Goal: Task Accomplishment & Management: Complete application form

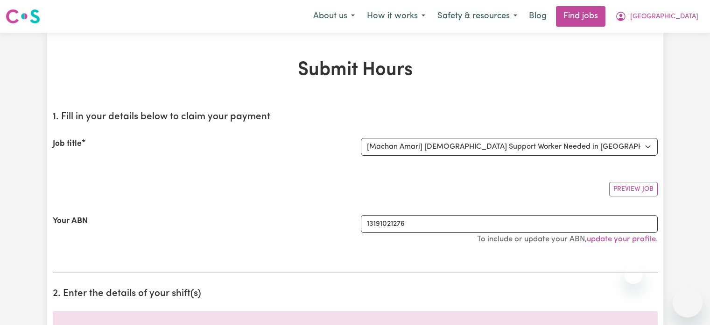
select select "14265"
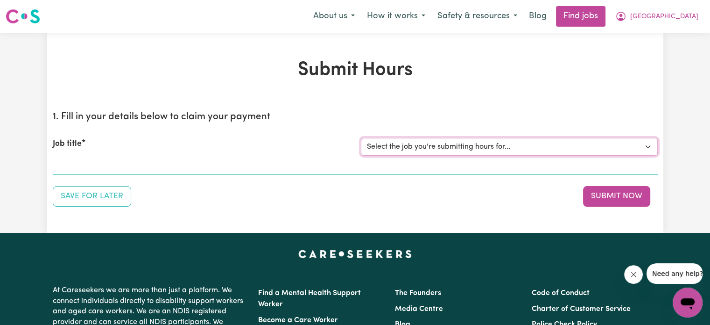
drag, startPoint x: 432, startPoint y: 144, endPoint x: 426, endPoint y: 153, distance: 9.9
click at [432, 144] on select "Select the job you're submitting hours for... [Machan Amari] Female Support Wor…" at bounding box center [509, 147] width 297 height 18
select select "14265"
click at [361, 138] on select "Select the job you're submitting hours for... [Machan Amari] Female Support Wor…" at bounding box center [509, 147] width 297 height 18
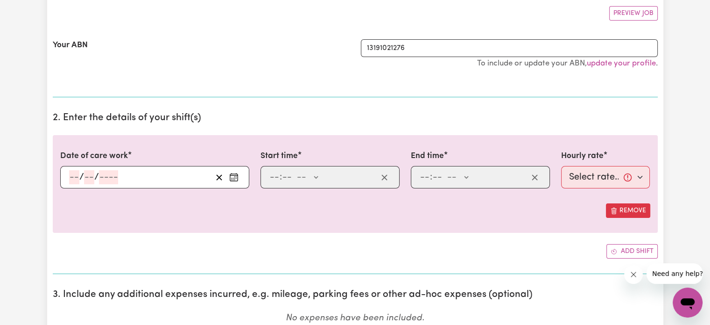
scroll to position [222, 0]
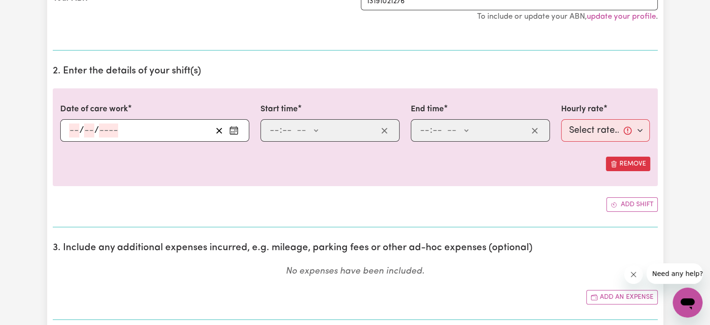
click at [71, 127] on div "/ /" at bounding box center [154, 130] width 189 height 22
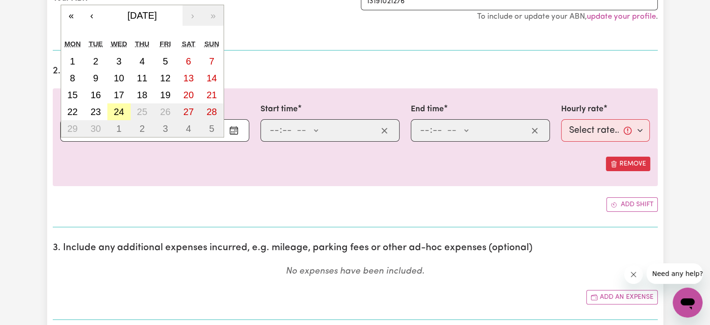
click at [115, 113] on abbr "24" at bounding box center [119, 111] width 10 height 10
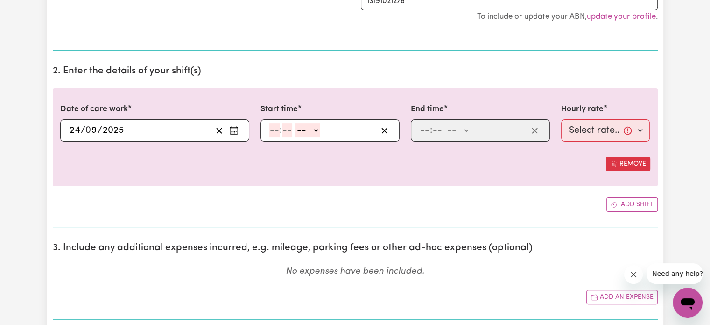
type input "2025-09-24"
type input "24"
type input "9"
type input "2025"
click at [270, 128] on input "number" at bounding box center [275, 130] width 10 height 14
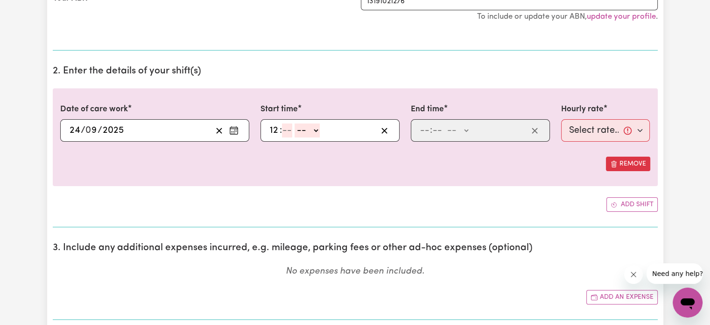
type input "12"
type input "00"
click at [312, 133] on select "-- AM PM" at bounding box center [308, 130] width 25 height 14
select select "pm"
click at [296, 123] on select "-- AM PM" at bounding box center [308, 130] width 25 height 14
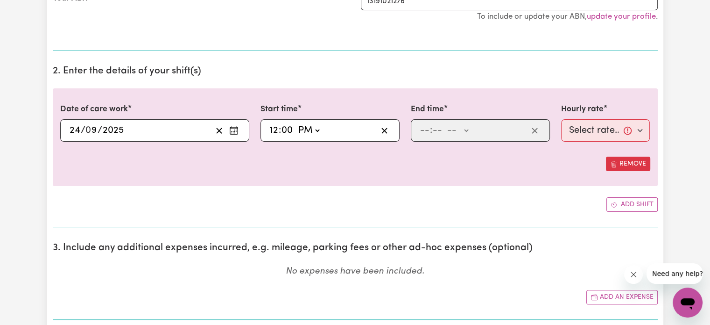
type input "12:00"
type input "0"
click at [424, 131] on input "number" at bounding box center [425, 130] width 10 height 14
type input "3"
type input "00"
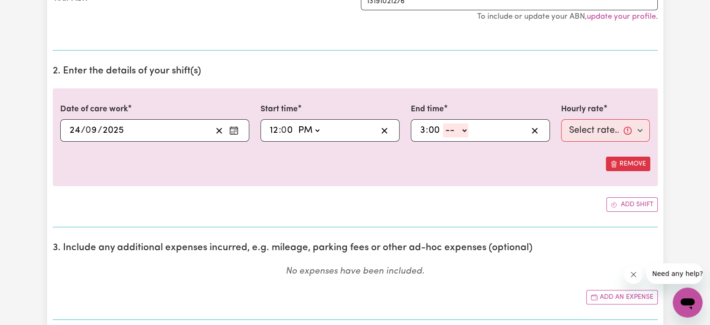
click at [459, 130] on select "-- AM PM" at bounding box center [455, 130] width 25 height 14
select select "pm"
click at [443, 123] on select "-- AM PM" at bounding box center [455, 130] width 25 height 14
type input "15:00"
type input "0"
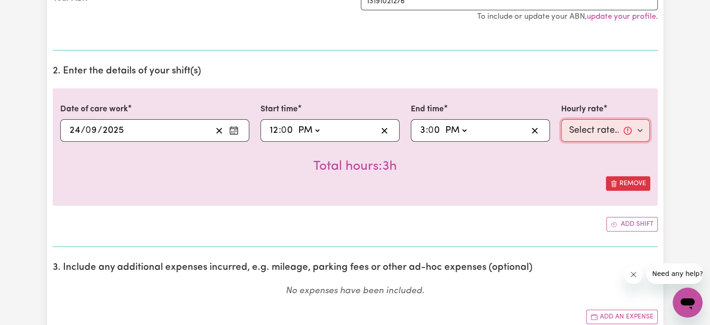
click at [594, 138] on select "Select rate... $62.73 (Weekday)" at bounding box center [605, 130] width 89 height 22
click at [589, 172] on div "Total hours: 3h" at bounding box center [355, 159] width 590 height 35
click at [585, 134] on select "Select rate... $62.73 (Weekday)" at bounding box center [605, 130] width 89 height 22
select select "62.73-Weekday"
click at [561, 119] on select "Select rate... $62.73 (Weekday)" at bounding box center [605, 130] width 89 height 22
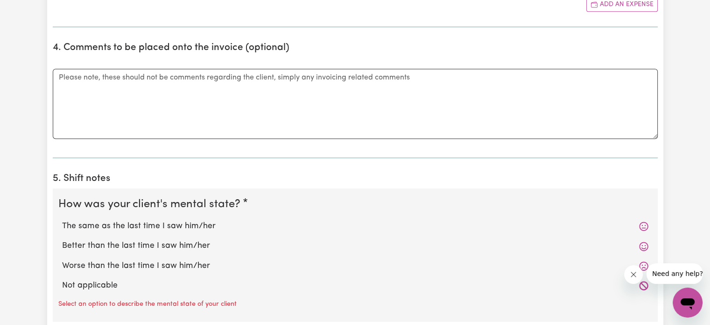
scroll to position [534, 0]
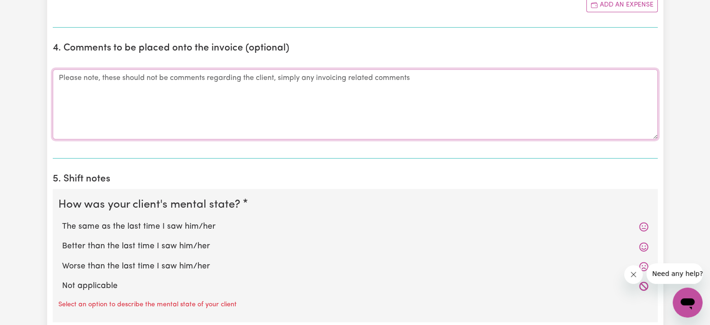
click at [480, 114] on textarea "Comments" at bounding box center [355, 104] width 605 height 70
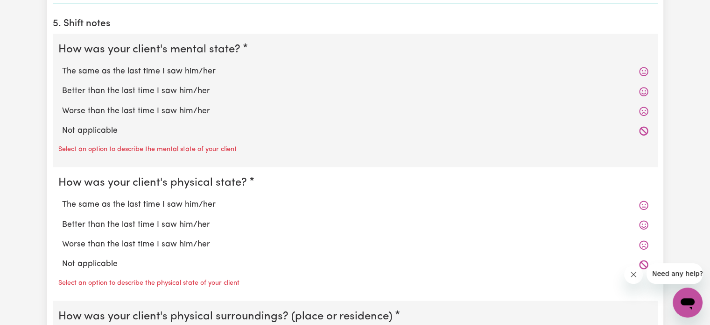
scroll to position [690, 0]
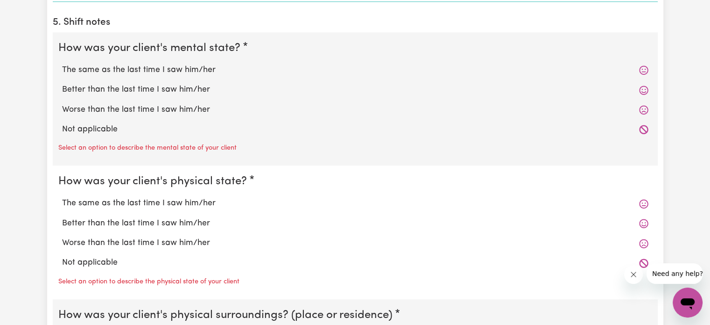
type textarea "This invoice is to be charged as a cancellation fee (less than 24 hours notice …"
click at [645, 130] on icon at bounding box center [643, 129] width 9 height 9
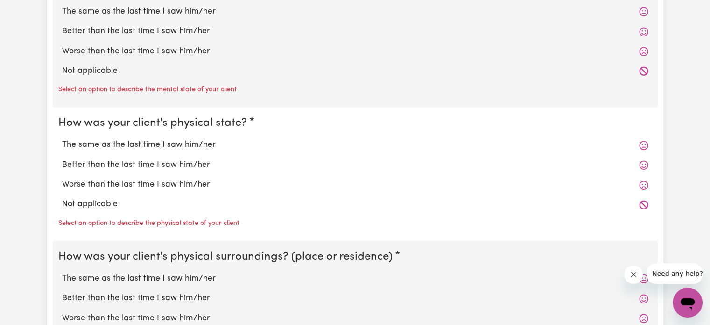
click at [591, 70] on label "Not applicable" at bounding box center [355, 71] width 587 height 12
click at [62, 65] on input "Not applicable" at bounding box center [62, 64] width 0 height 0
radio input "true"
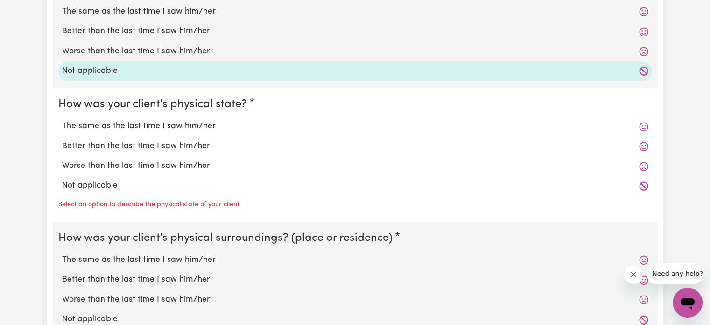
click at [304, 185] on label "Not applicable" at bounding box center [355, 185] width 587 height 12
click at [62, 179] on input "Not applicable" at bounding box center [62, 179] width 0 height 0
radio input "true"
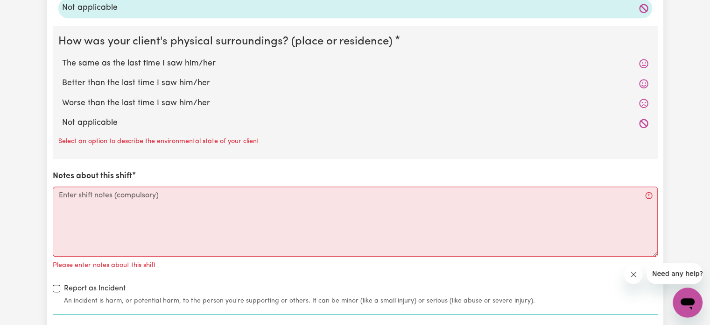
scroll to position [928, 0]
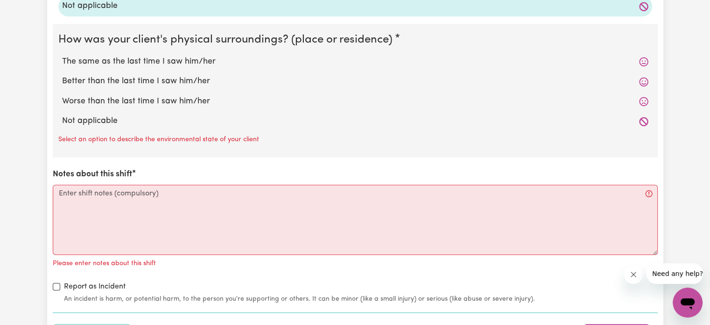
click at [220, 115] on label "Not applicable" at bounding box center [355, 121] width 587 height 12
click at [62, 115] on input "Not applicable" at bounding box center [62, 114] width 0 height 0
radio input "true"
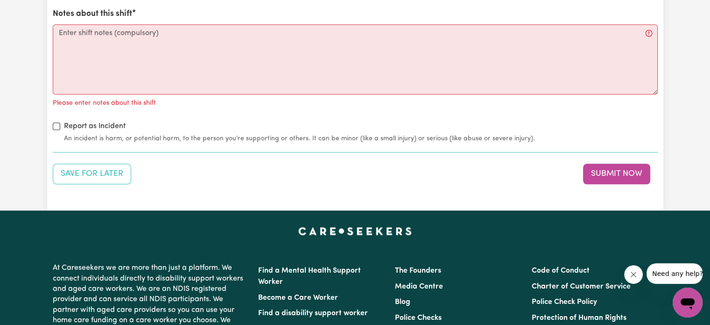
scroll to position [1076, 0]
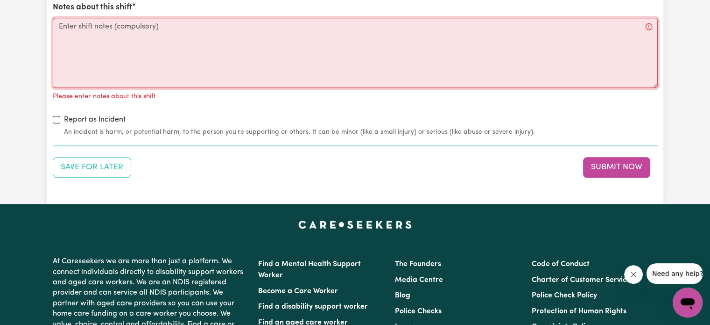
click at [123, 46] on textarea "Notes about this shift" at bounding box center [355, 53] width 605 height 70
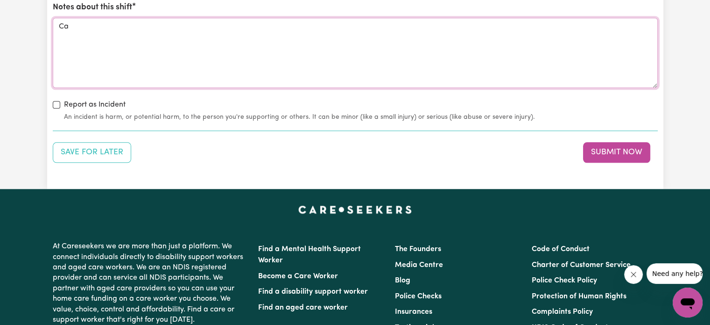
type textarea "C"
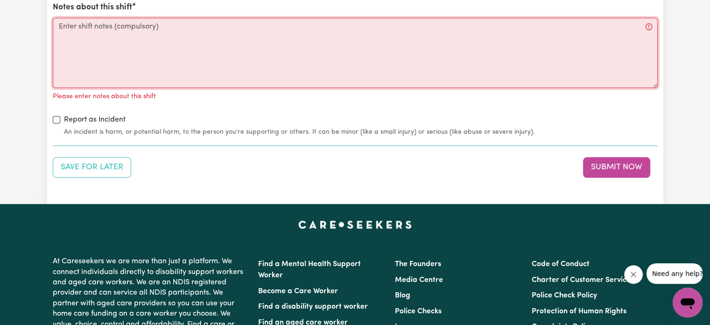
type textarea "a"
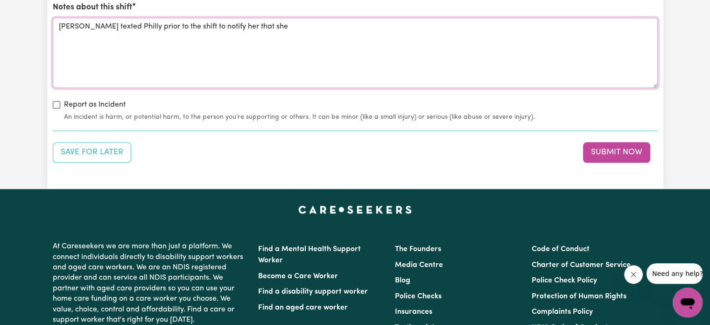
drag, startPoint x: 224, startPoint y: 26, endPoint x: 211, endPoint y: 26, distance: 13.5
click at [211, 26] on textarea "Marcy texted Philly prior to the shift to notify her that she" at bounding box center [355, 53] width 605 height 70
click at [259, 25] on textarea "Marcy texted Philly prior to the shift to notify that she" at bounding box center [355, 53] width 605 height 70
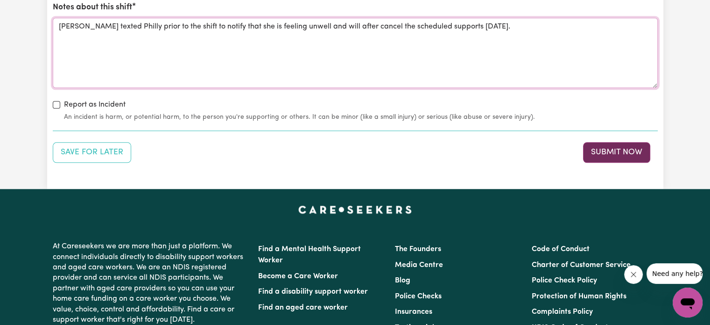
type textarea "Marcy texted Philly prior to the shift to notify that she is feeling unwell and…"
click at [594, 151] on button "Submit Now" at bounding box center [616, 152] width 67 height 21
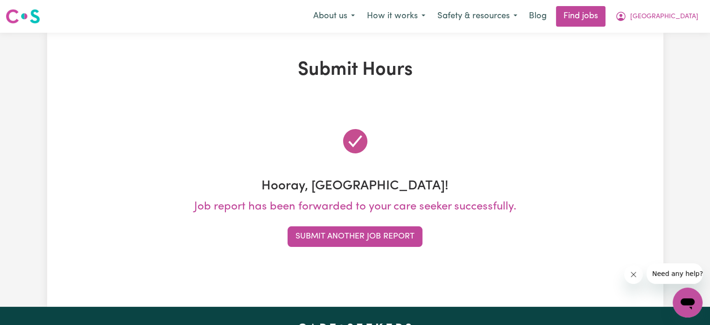
scroll to position [0, 0]
click at [604, 21] on link "Find jobs" at bounding box center [581, 16] width 50 height 21
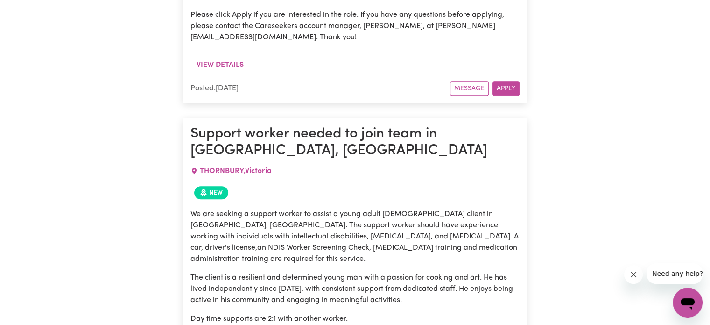
scroll to position [987, 0]
